Goal: Task Accomplishment & Management: Manage account settings

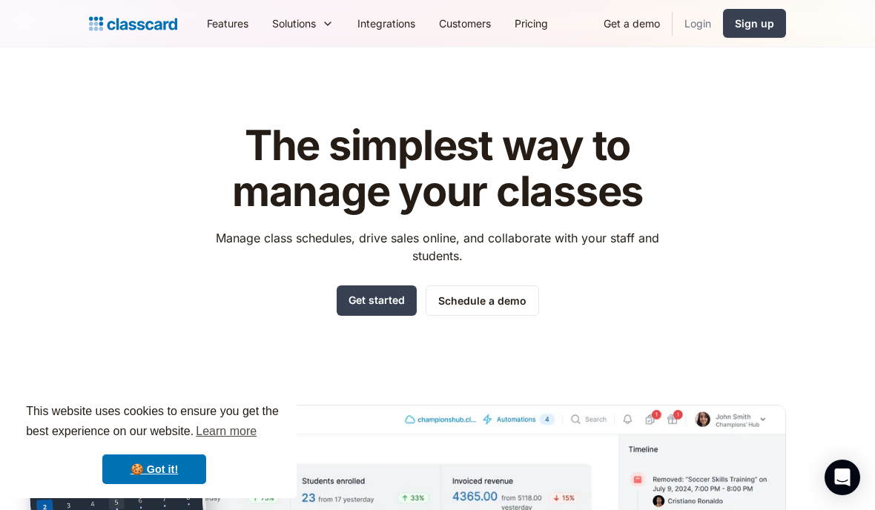
click at [703, 29] on link "Login" at bounding box center [697, 23] width 50 height 33
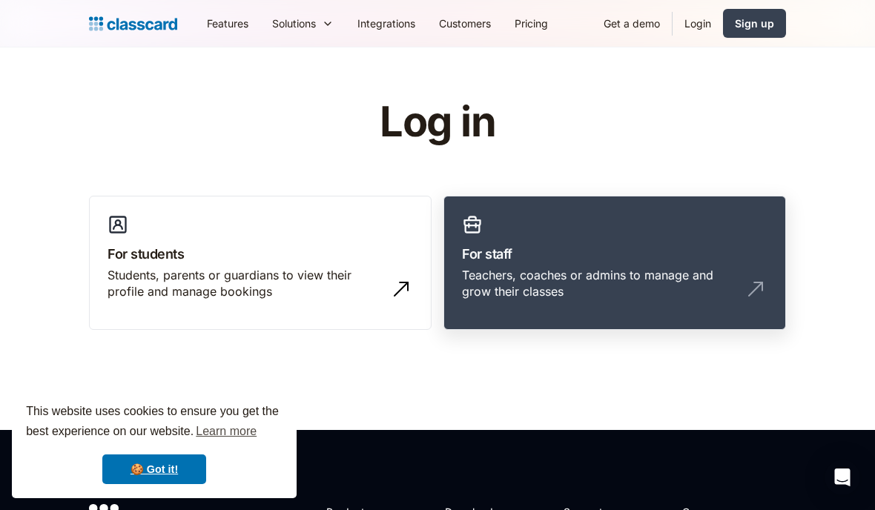
click at [616, 267] on div "Teachers, coaches or admins to manage and grow their classes" at bounding box center [600, 283] width 276 height 33
click at [561, 234] on link "For staff Teachers, coaches or admins to manage and grow their classes" at bounding box center [614, 263] width 343 height 135
